Goal: Check status: Check status

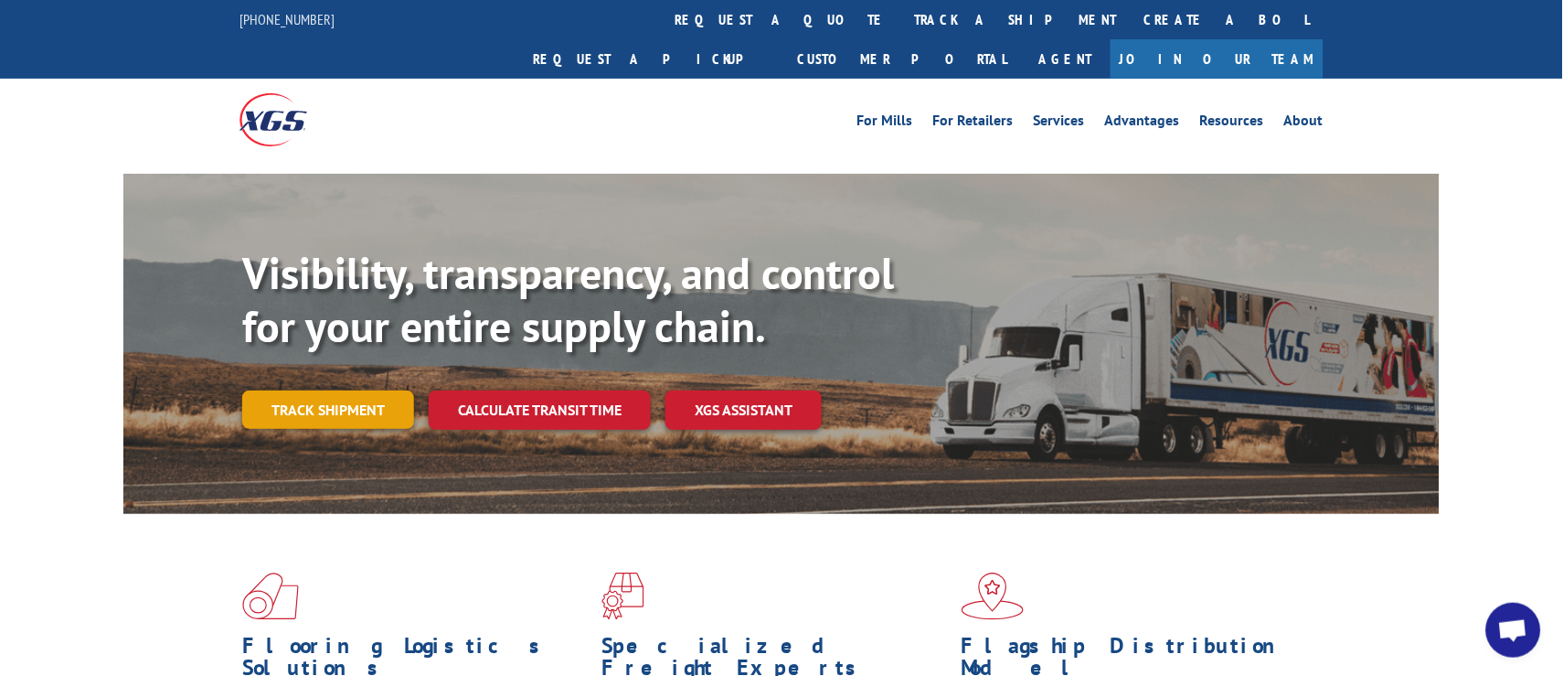
click at [346, 390] on link "Track shipment" at bounding box center [328, 409] width 172 height 38
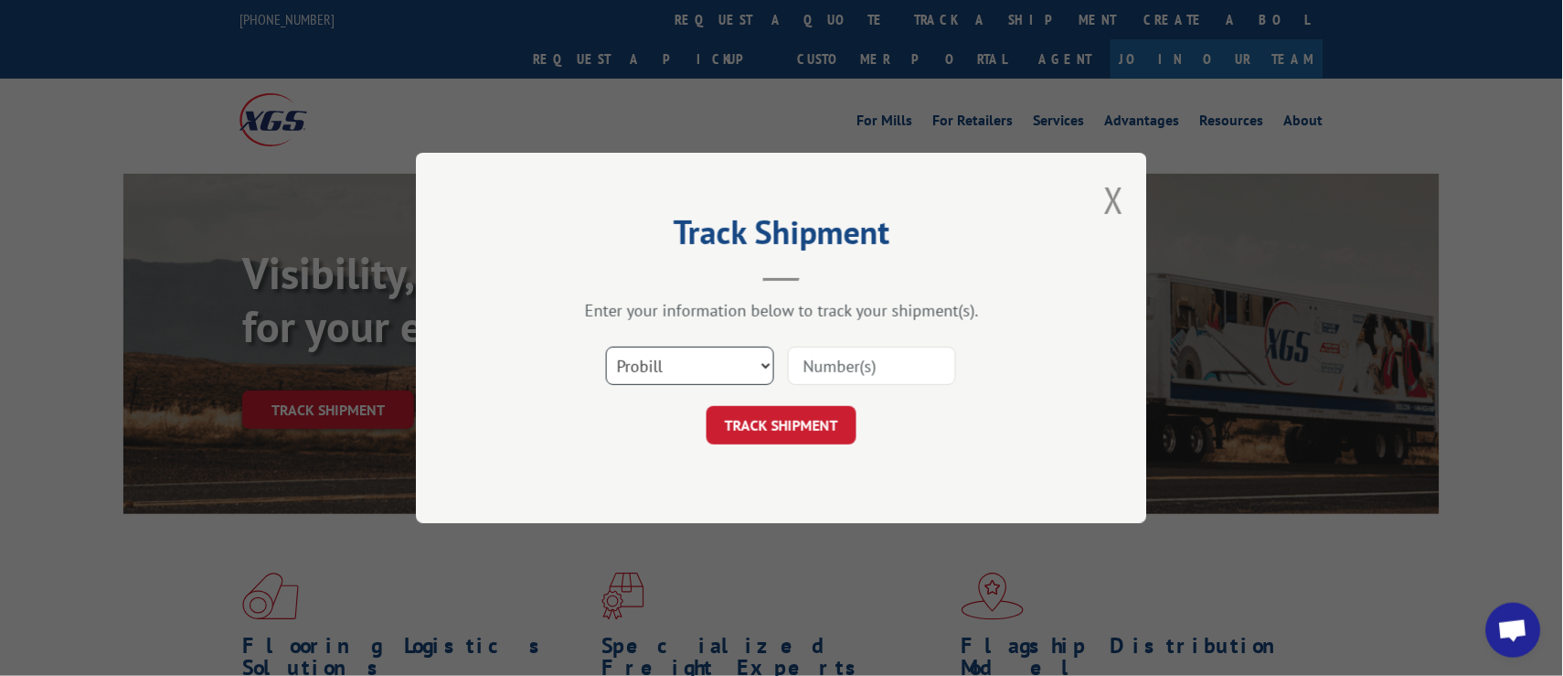
click at [666, 369] on select "Select category... Probill BOL PO" at bounding box center [690, 365] width 168 height 38
select select "bol"
click at [606, 346] on select "Select category... Probill BOL PO" at bounding box center [690, 365] width 168 height 38
drag, startPoint x: 662, startPoint y: 381, endPoint x: 636, endPoint y: 451, distance: 74.0
click at [633, 451] on div "Track Shipment Enter your information below to track your shipment(s). Select c…" at bounding box center [781, 338] width 731 height 370
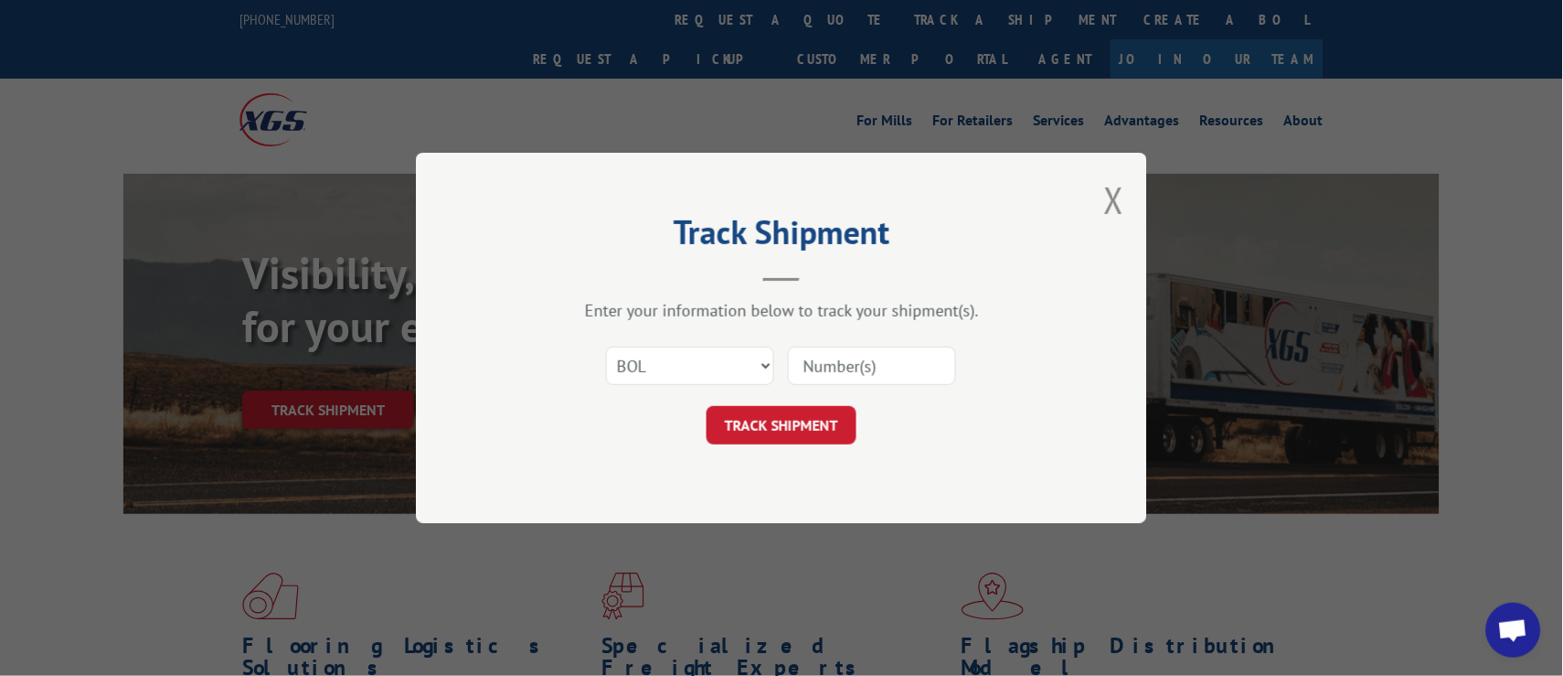
click at [810, 358] on input at bounding box center [872, 365] width 168 height 38
paste input "5252188"
type input "5252188"
click at [752, 433] on button "TRACK SHIPMENT" at bounding box center [782, 425] width 150 height 38
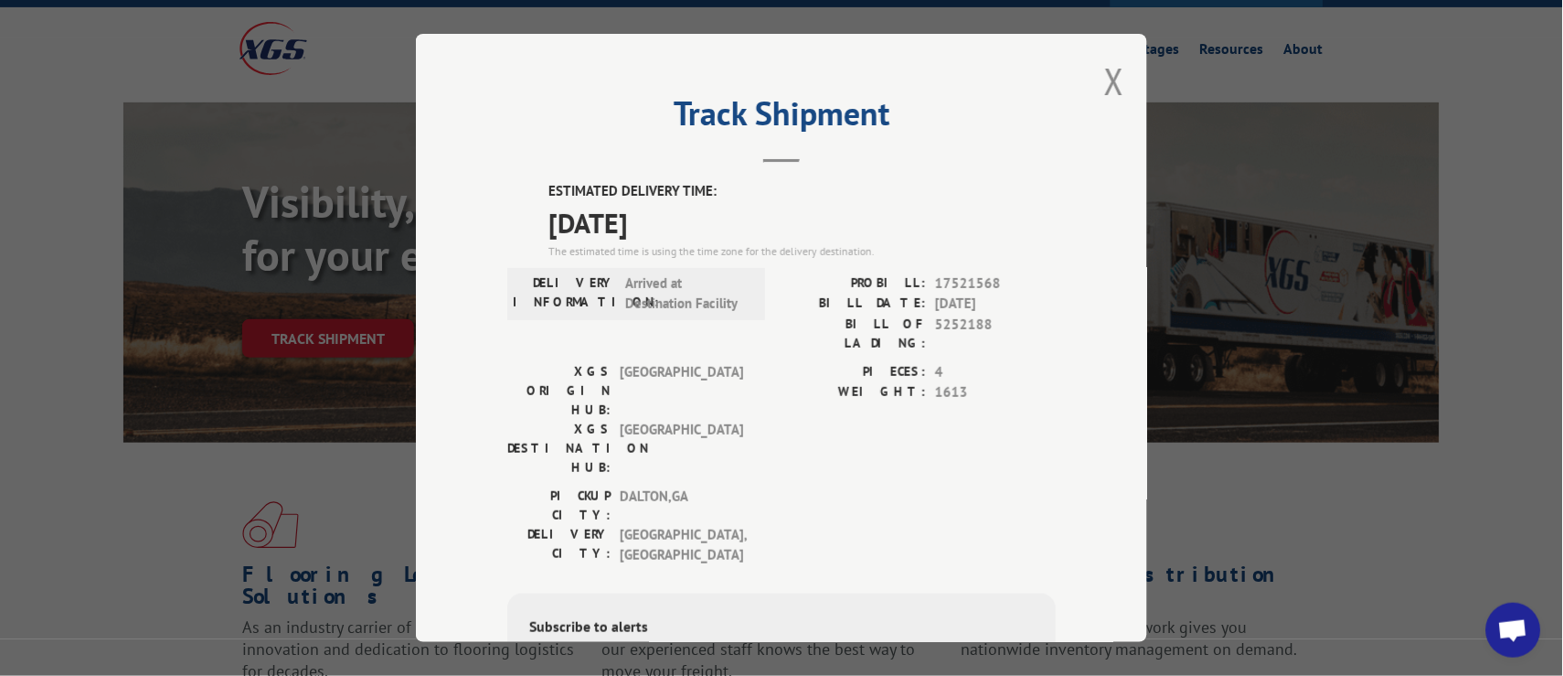
scroll to position [111, 0]
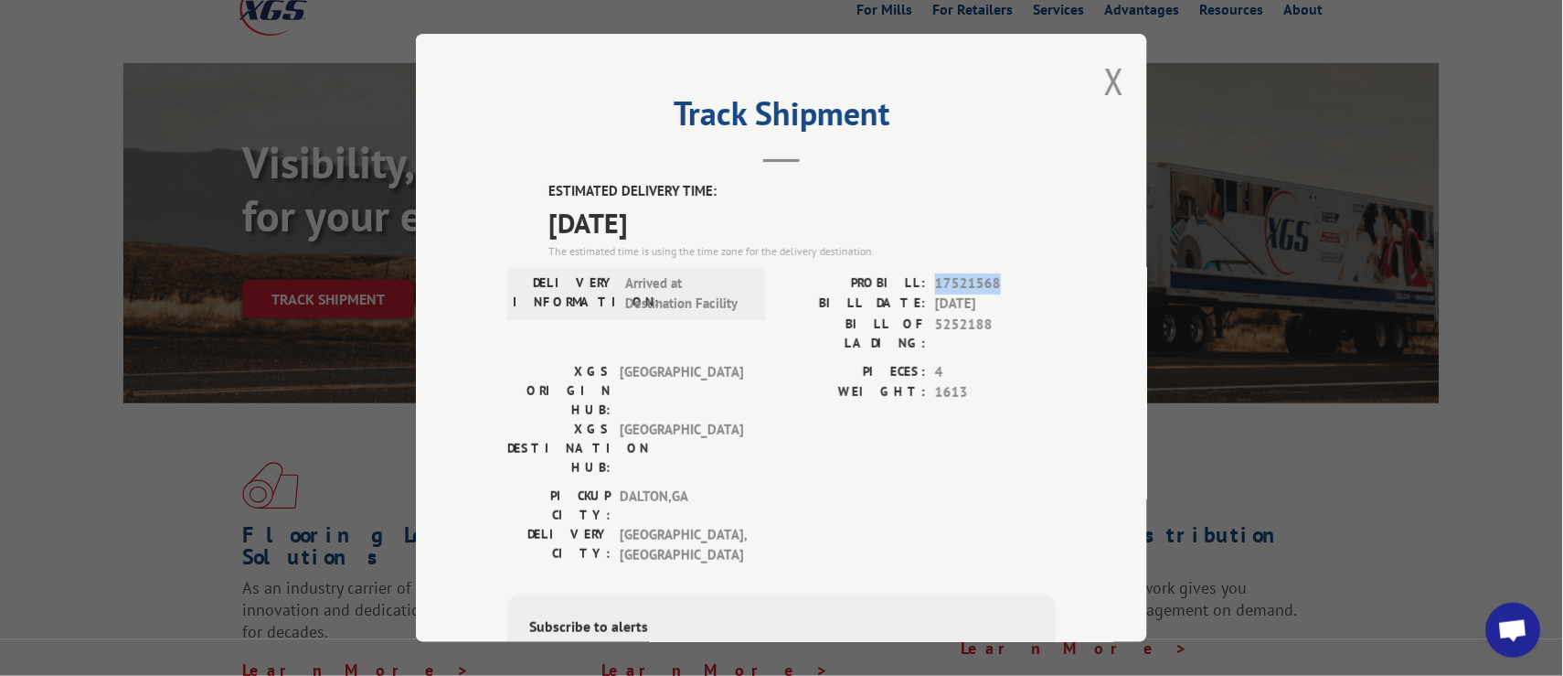
drag, startPoint x: 925, startPoint y: 280, endPoint x: 986, endPoint y: 278, distance: 61.3
click at [986, 278] on div "PROBILL: 17521568" at bounding box center [919, 283] width 274 height 21
copy span "17521568"
click at [1104, 80] on button "Close modal" at bounding box center [1114, 81] width 20 height 48
